Goal: Use online tool/utility: Utilize a website feature to perform a specific function

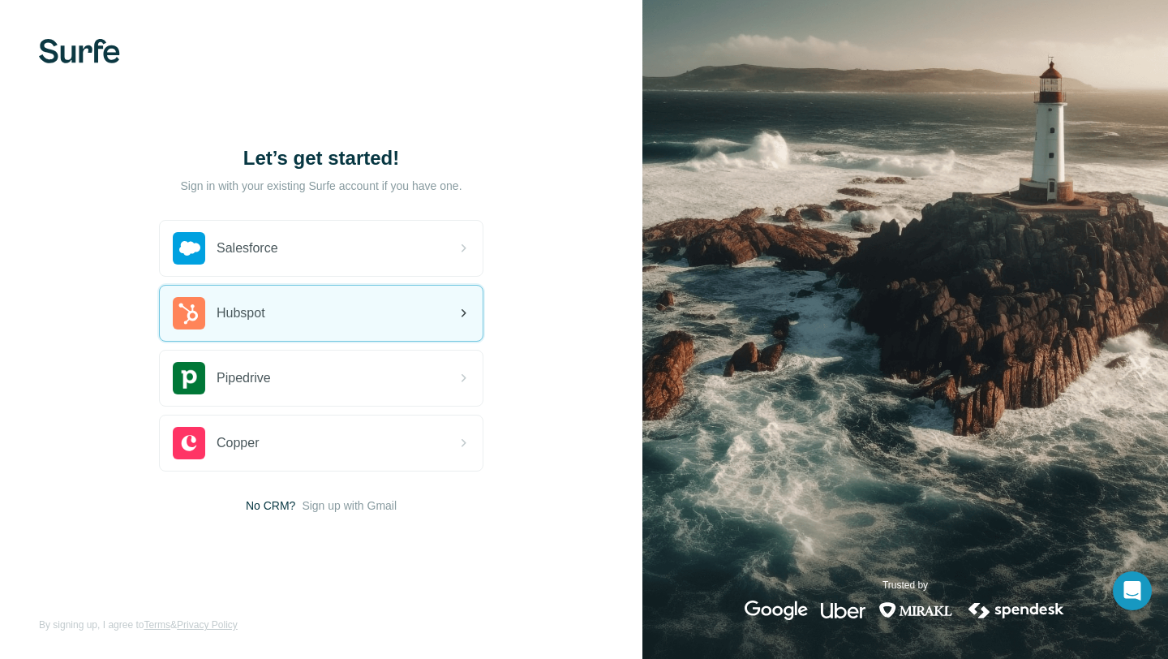
click at [306, 312] on div "Hubspot" at bounding box center [321, 313] width 323 height 55
click at [319, 318] on div "Hubspot" at bounding box center [321, 313] width 323 height 55
